Goal: Connect with others: Establish contact or relationships with other users

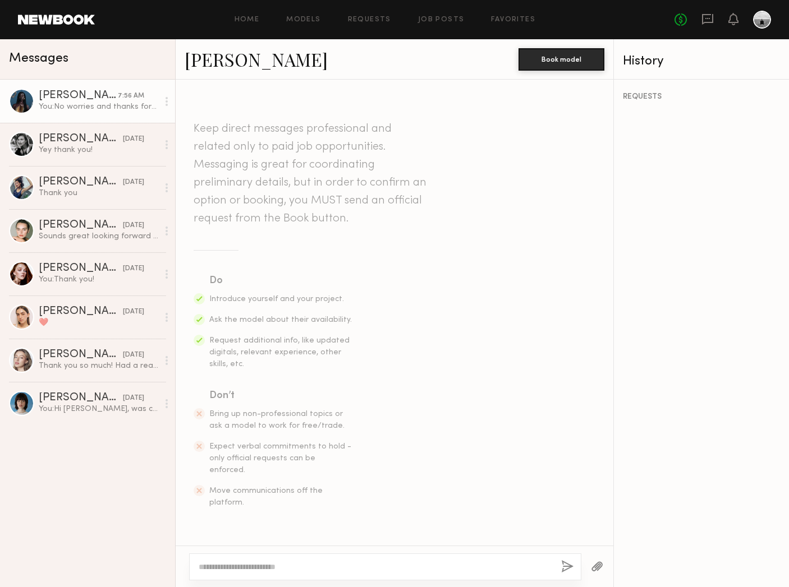
scroll to position [553, 0]
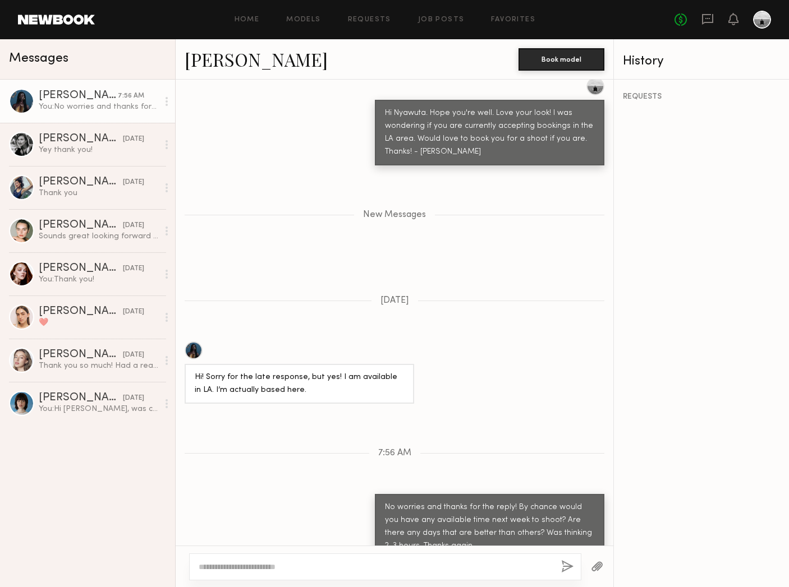
click at [27, 97] on div at bounding box center [21, 101] width 25 height 25
click at [71, 96] on div "[PERSON_NAME]" at bounding box center [78, 95] width 79 height 11
click at [261, 61] on link "[PERSON_NAME]" at bounding box center [256, 59] width 143 height 24
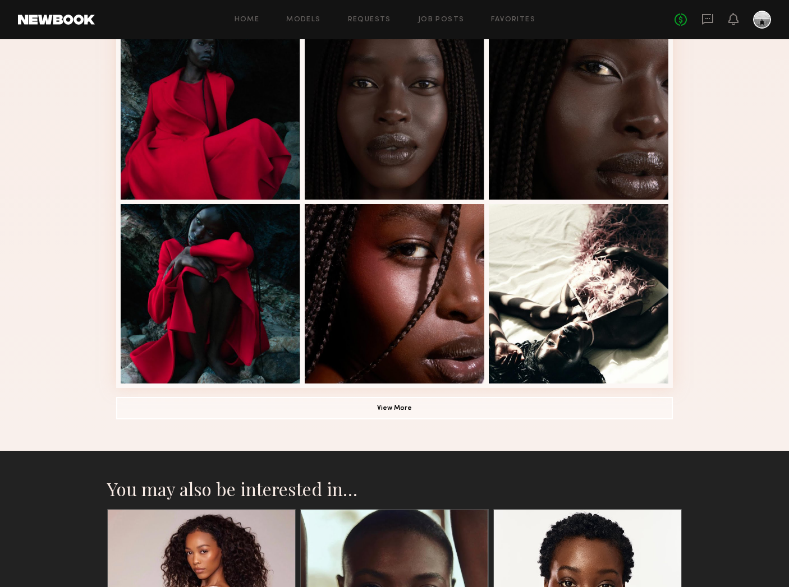
scroll to position [644, 0]
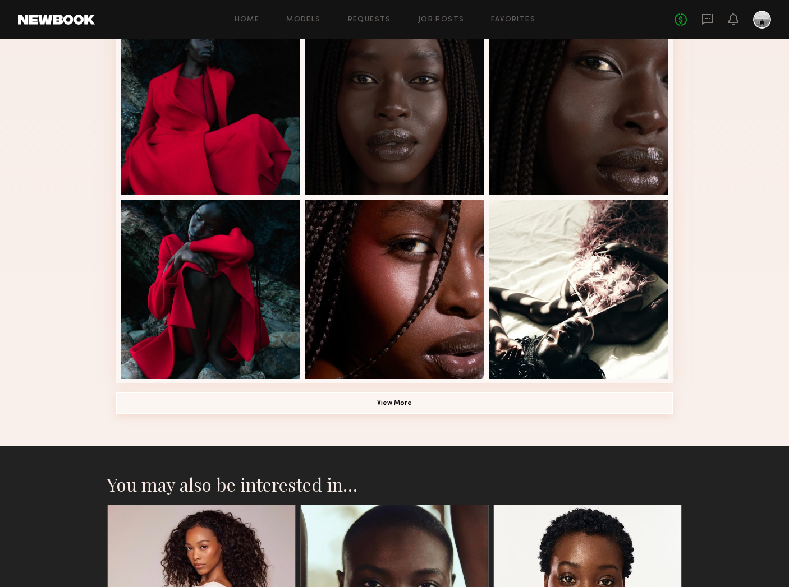
click at [390, 407] on button "View More" at bounding box center [394, 403] width 557 height 22
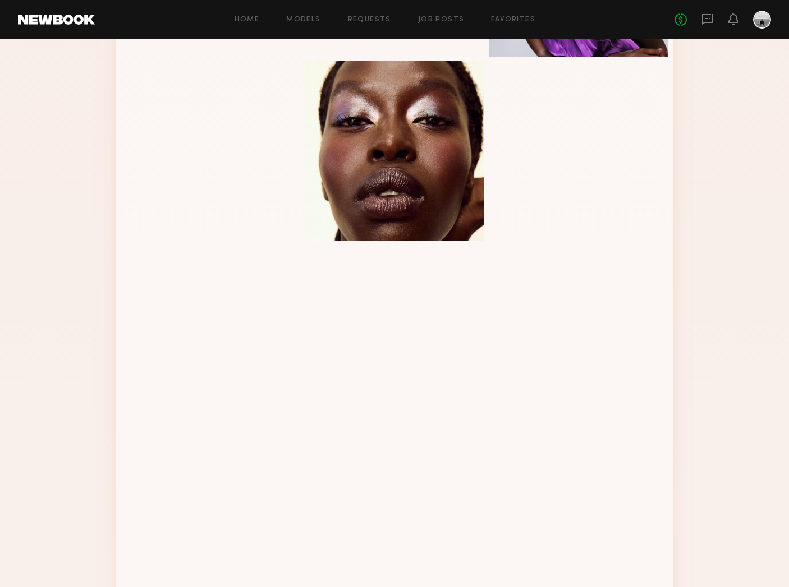
scroll to position [1091, 0]
